Goal: Check status

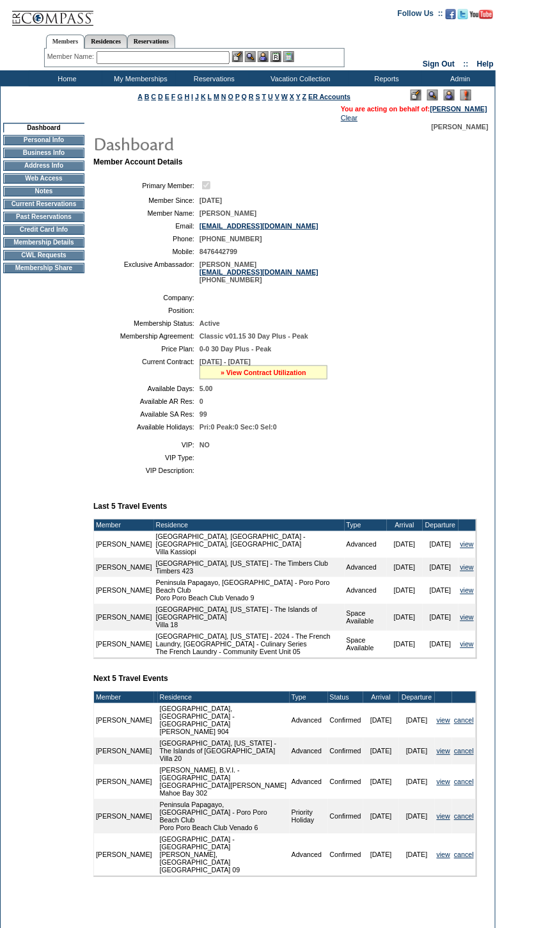
click at [279, 376] on link "» View Contract Utilization" at bounding box center [264, 373] width 86 height 8
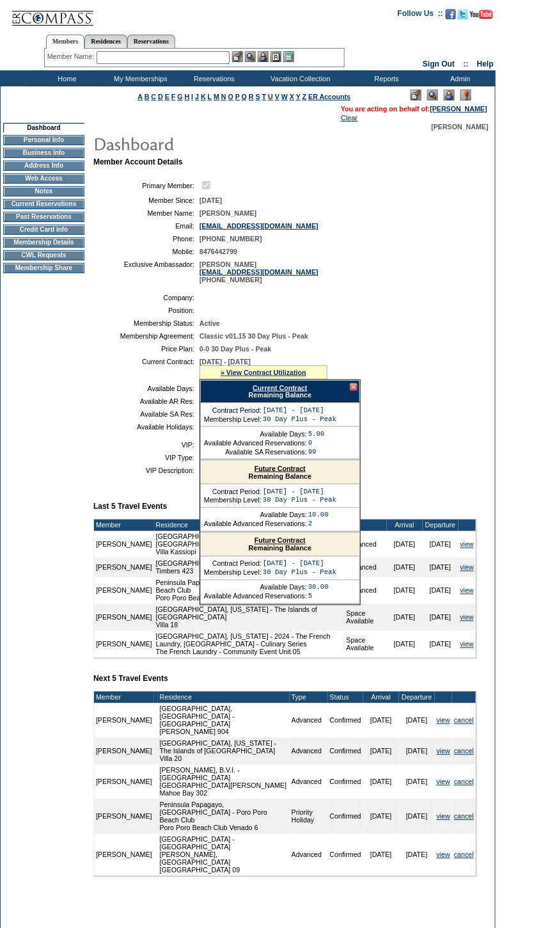
click at [303, 400] on div "Current Contract Remaining Balance" at bounding box center [280, 391] width 160 height 22
click at [300, 392] on link "Current Contract" at bounding box center [280, 388] width 54 height 8
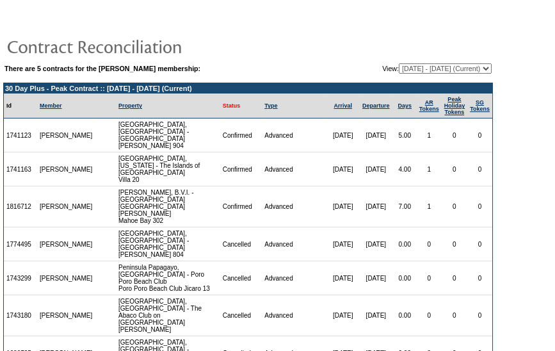
click at [223, 106] on link "Status" at bounding box center [232, 105] width 18 height 6
